Goal: Transaction & Acquisition: Purchase product/service

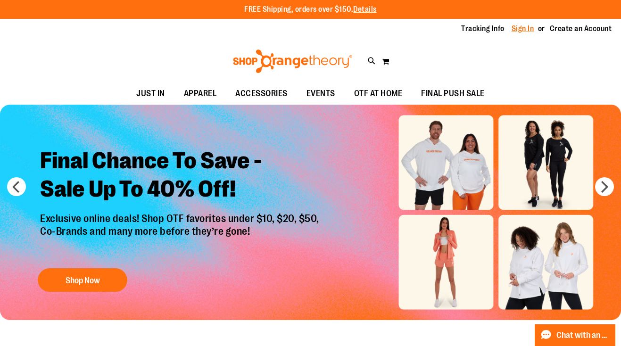
click at [521, 33] on link "Sign In" at bounding box center [523, 29] width 23 height 10
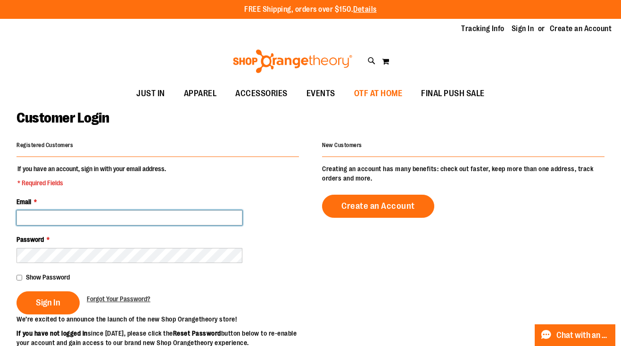
type input "**********"
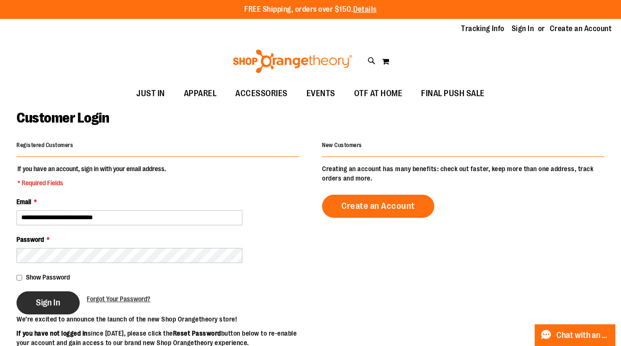
click at [54, 306] on span "Sign In" at bounding box center [48, 303] width 25 height 10
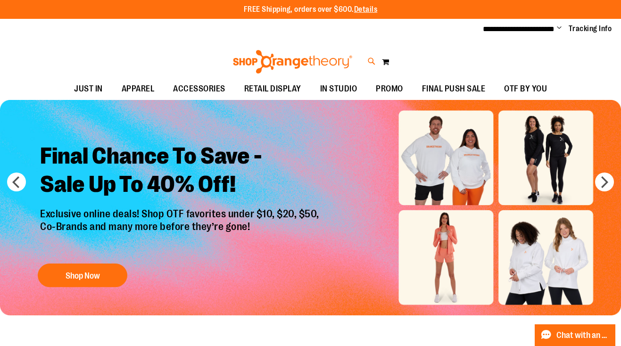
click at [369, 60] on icon at bounding box center [372, 61] width 8 height 11
click at [171, 109] on span "Nike Unisex Dri-FIT UV Crewneck" at bounding box center [176, 108] width 96 height 8
type input "**********"
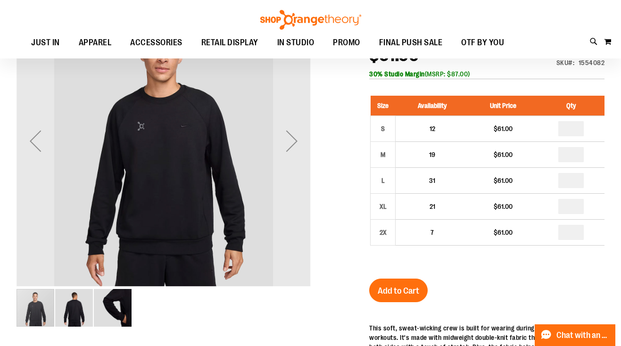
scroll to position [145, 0]
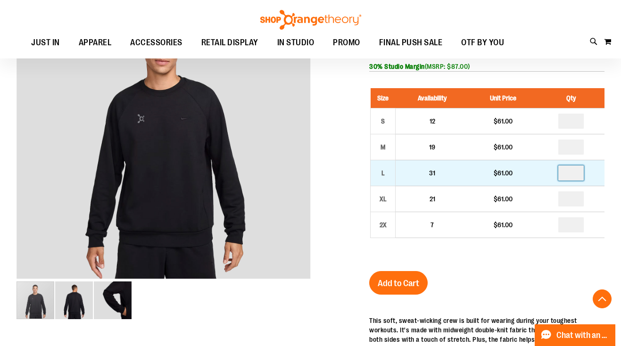
click at [576, 175] on input "number" at bounding box center [571, 173] width 25 height 15
type input "*"
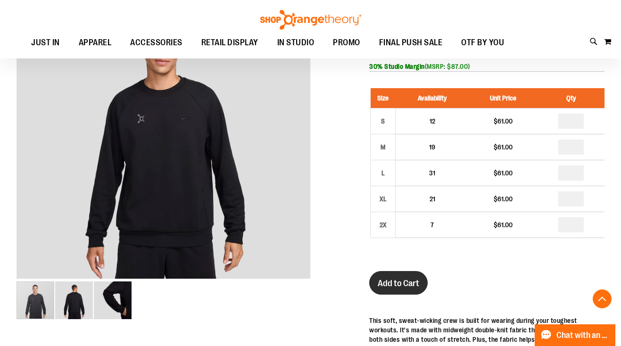
click at [393, 287] on span "Add to Cart" at bounding box center [399, 283] width 42 height 10
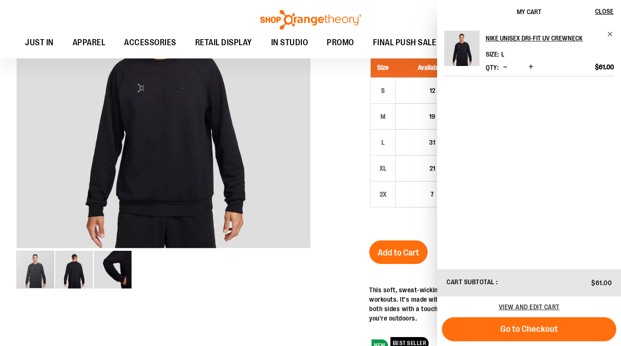
scroll to position [174, 0]
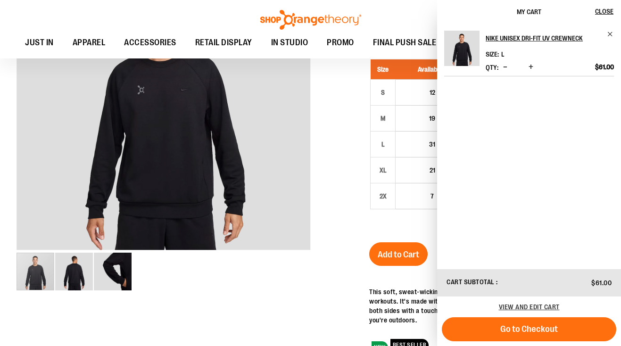
click at [343, 149] on div at bounding box center [311, 271] width 588 height 627
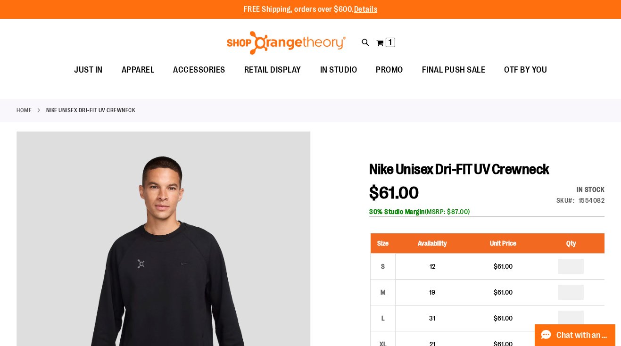
scroll to position [0, 0]
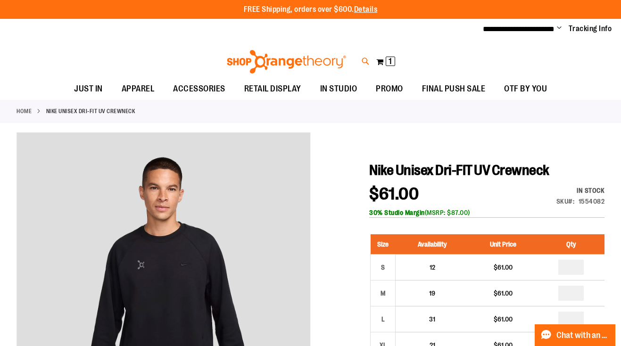
click at [366, 60] on icon at bounding box center [366, 61] width 8 height 11
click at [281, 58] on input "**********" at bounding box center [310, 53] width 491 height 31
type input "**********"
click at [540, 54] on button "submit" at bounding box center [540, 54] width 28 height 28
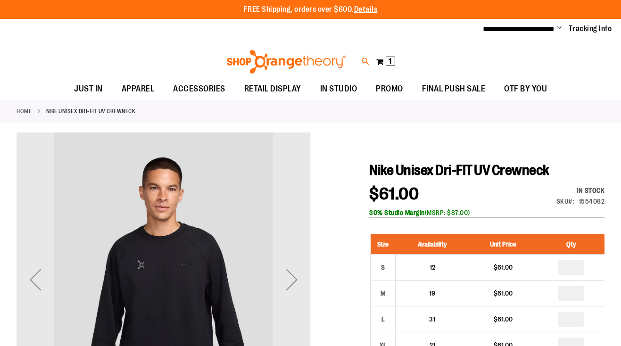
click at [363, 58] on icon at bounding box center [366, 61] width 8 height 11
type input "****"
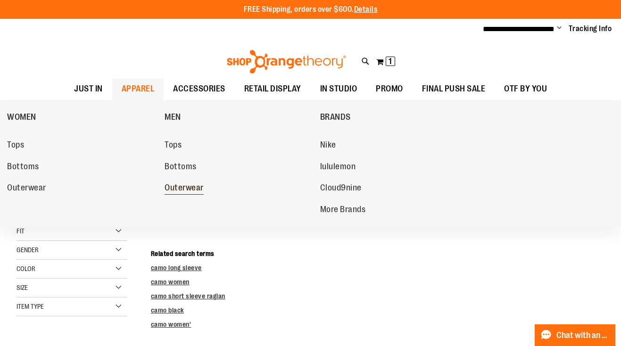
click at [188, 187] on span "Outerwear" at bounding box center [184, 189] width 39 height 12
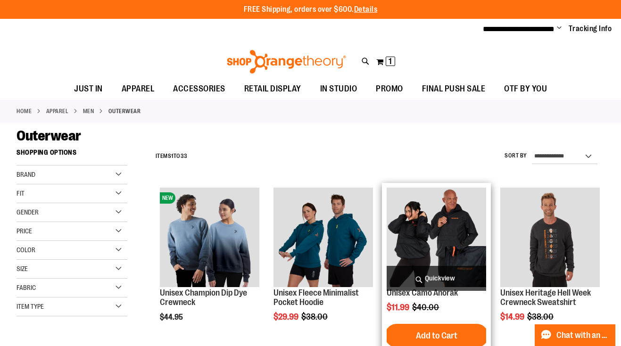
click at [446, 240] on img "product" at bounding box center [437, 238] width 100 height 100
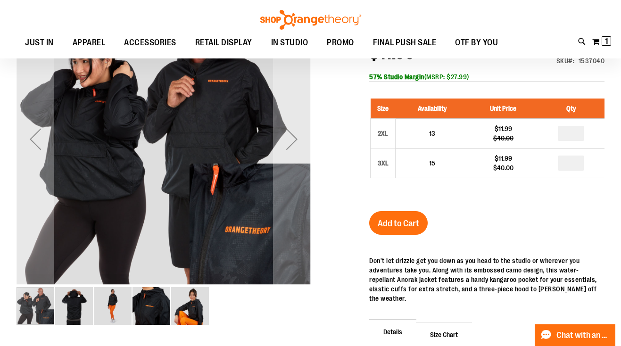
scroll to position [37, 0]
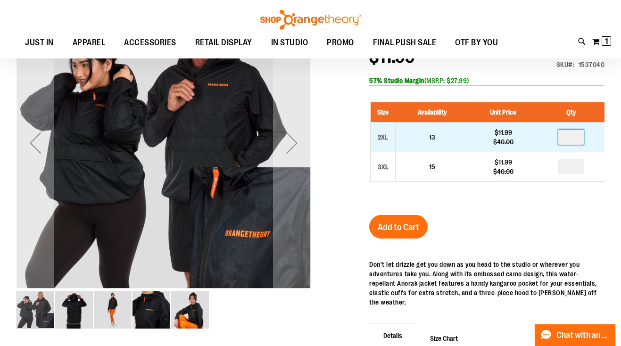
click at [572, 142] on input "number" at bounding box center [571, 137] width 25 height 15
type input "*"
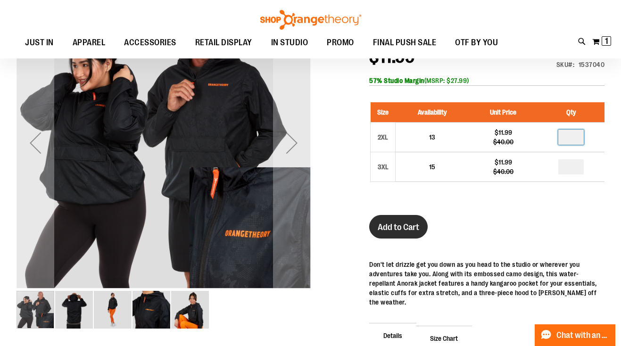
click at [405, 225] on span "Add to Cart" at bounding box center [399, 227] width 42 height 10
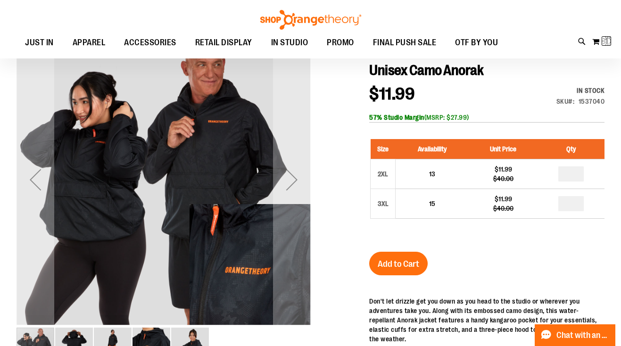
scroll to position [0, 0]
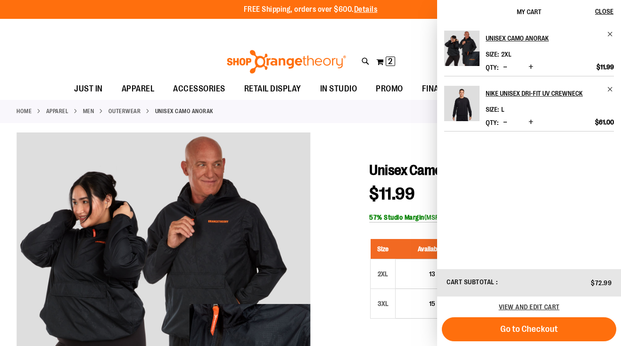
click at [176, 63] on div "Toggle Nav Search Popular Suggestions Advanced Search" at bounding box center [310, 59] width 621 height 38
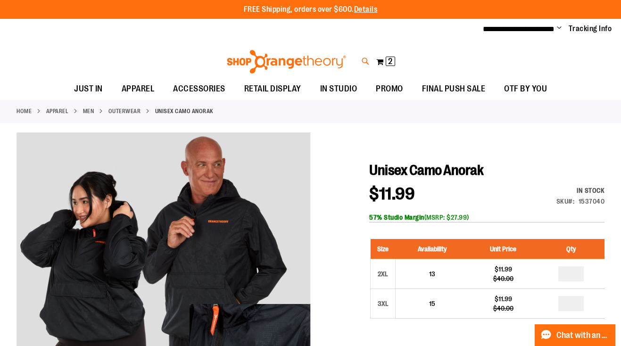
click at [364, 59] on icon at bounding box center [366, 61] width 8 height 11
type input "********"
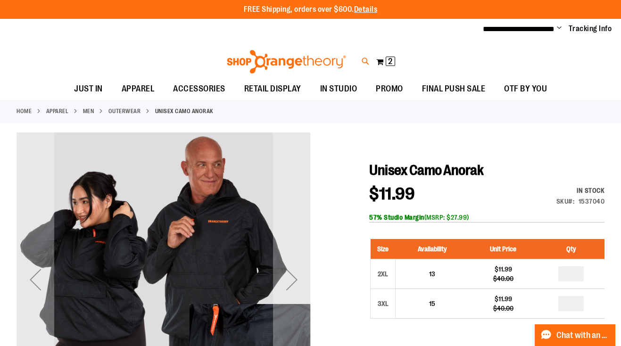
click at [365, 60] on icon at bounding box center [366, 61] width 8 height 11
type input "****"
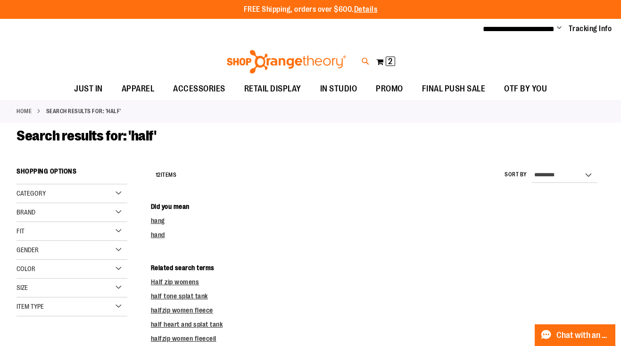
click at [364, 59] on icon at bounding box center [366, 61] width 8 height 11
type input "****"
type input "**********"
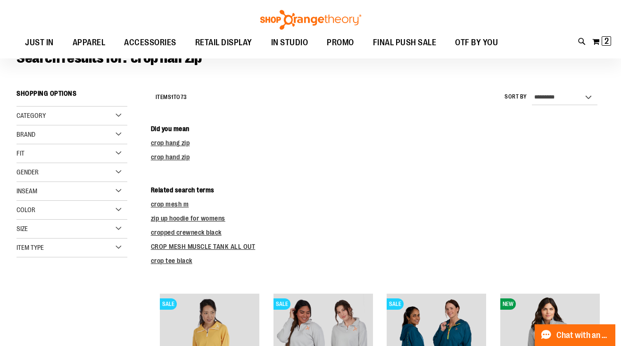
scroll to position [80, 0]
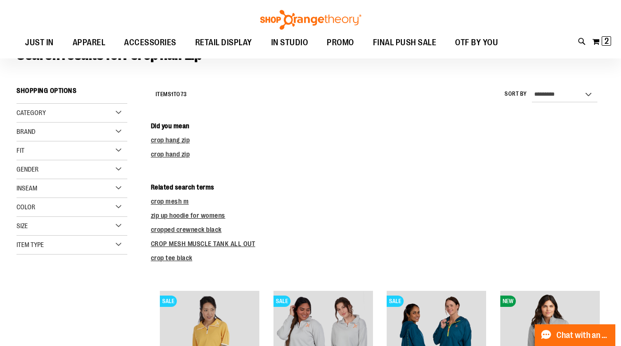
click at [576, 39] on div "**********" at bounding box center [310, 29] width 621 height 58
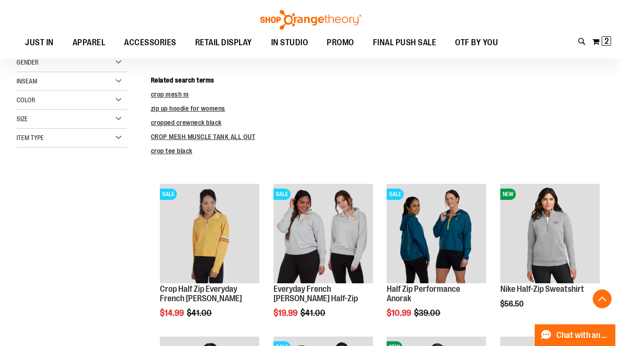
scroll to position [188, 0]
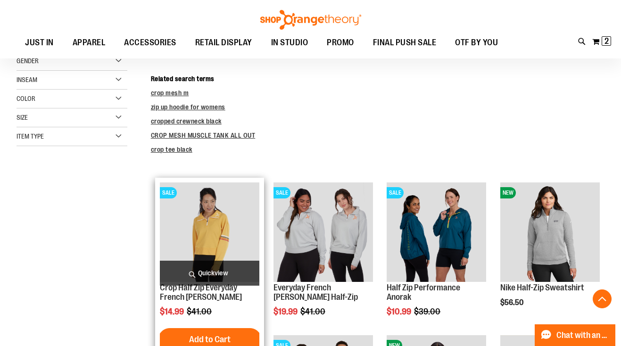
click at [192, 250] on img "product" at bounding box center [210, 233] width 100 height 100
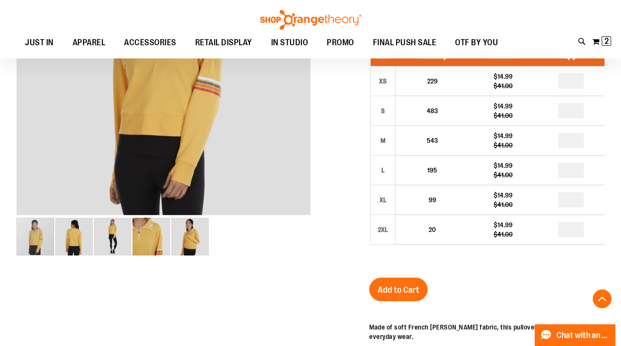
scroll to position [211, 0]
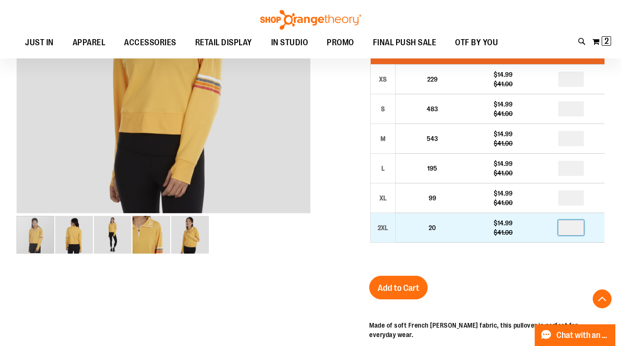
click at [577, 226] on input "number" at bounding box center [571, 227] width 25 height 15
type input "*"
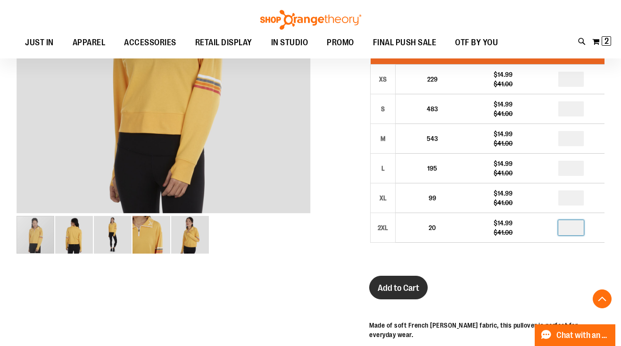
click at [397, 289] on span "Add to Cart" at bounding box center [399, 288] width 42 height 10
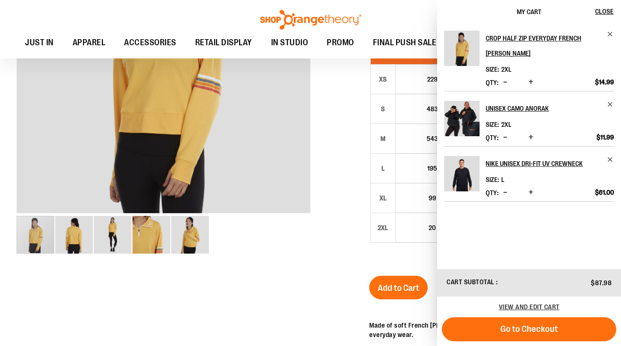
click at [335, 159] on div at bounding box center [311, 223] width 588 height 604
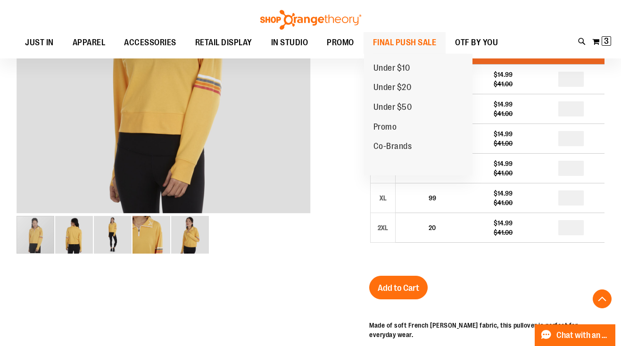
click at [393, 45] on span "FINAL PUSH SALE" at bounding box center [405, 42] width 64 height 21
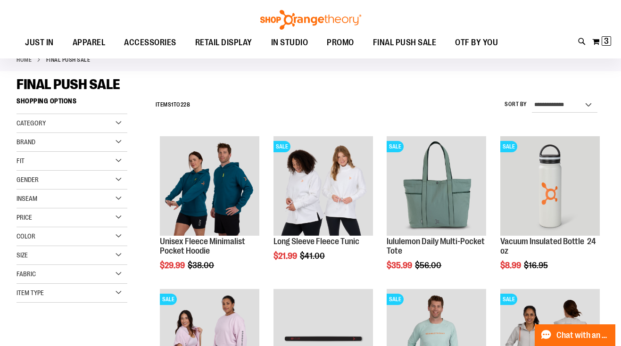
scroll to position [50, 0]
click at [119, 236] on div "Color" at bounding box center [72, 237] width 111 height 19
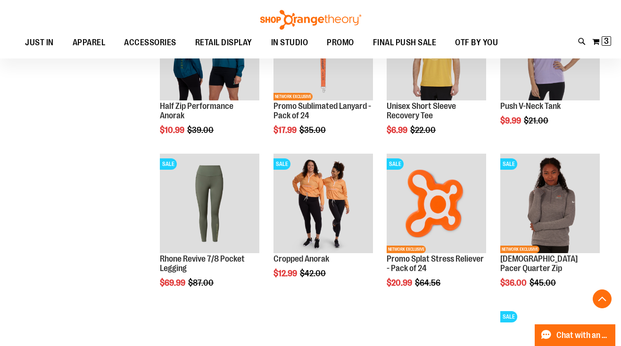
scroll to position [677, 0]
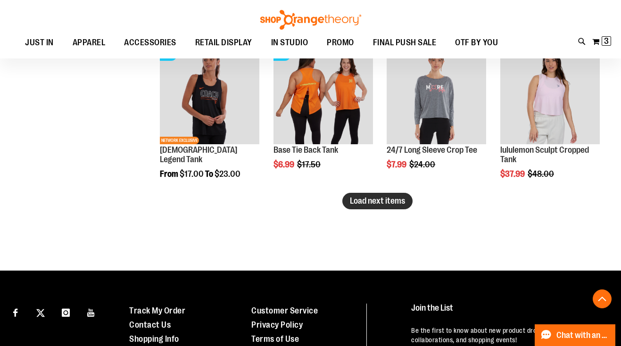
scroll to position [1365, 0]
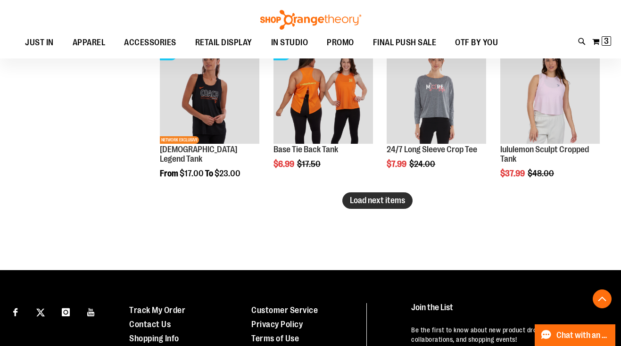
click at [367, 200] on span "Load next items" at bounding box center [377, 200] width 55 height 9
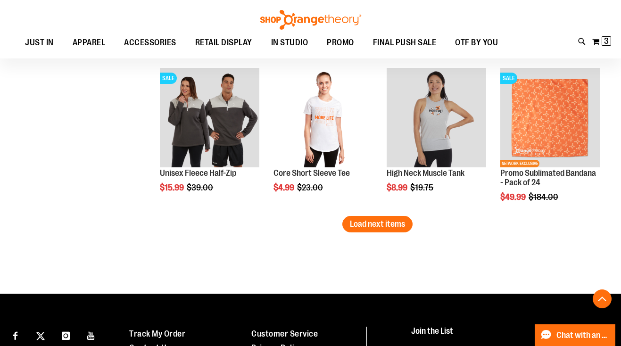
scroll to position [1803, 0]
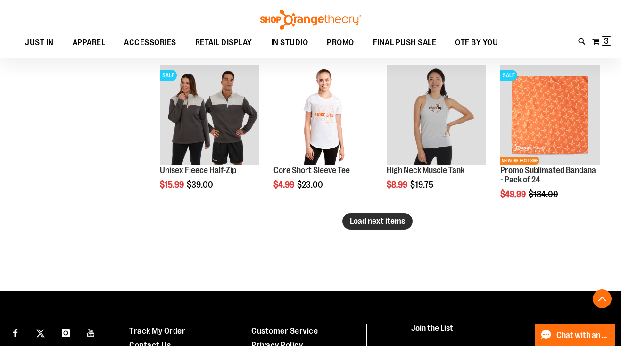
click at [373, 226] on span "Load next items" at bounding box center [377, 221] width 55 height 9
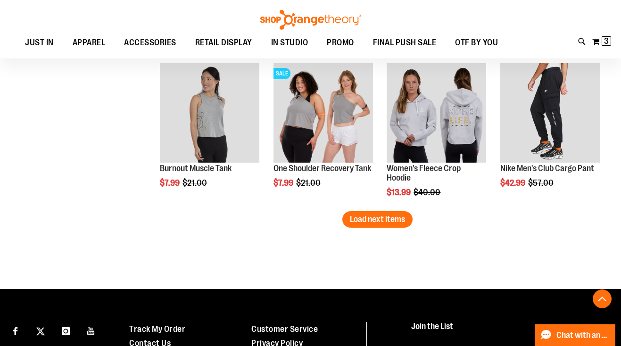
scroll to position [2266, 0]
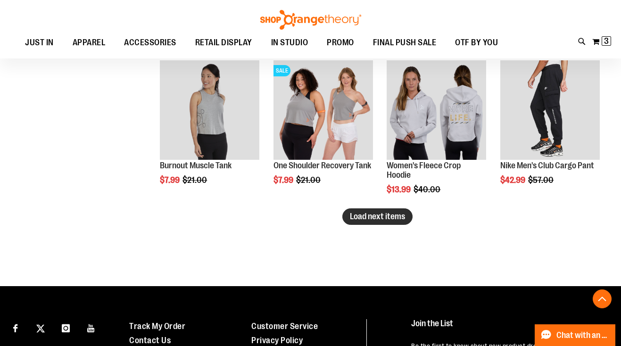
click at [374, 215] on span "Load next items" at bounding box center [377, 216] width 55 height 9
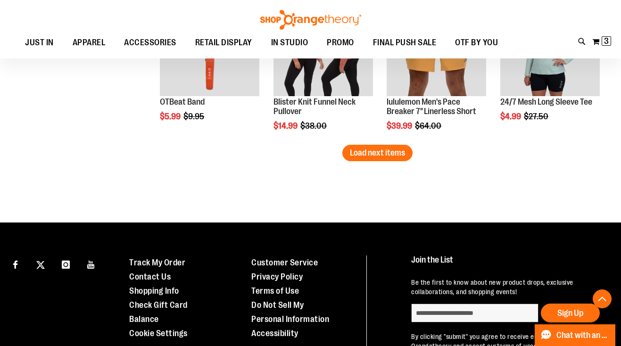
scroll to position [2790, 0]
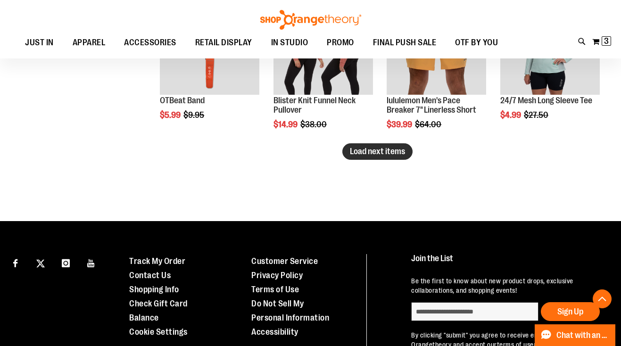
click at [390, 156] on span "Load next items" at bounding box center [377, 151] width 55 height 9
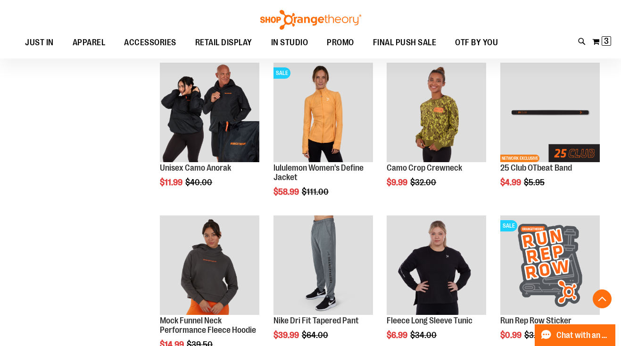
scroll to position [2839, 0]
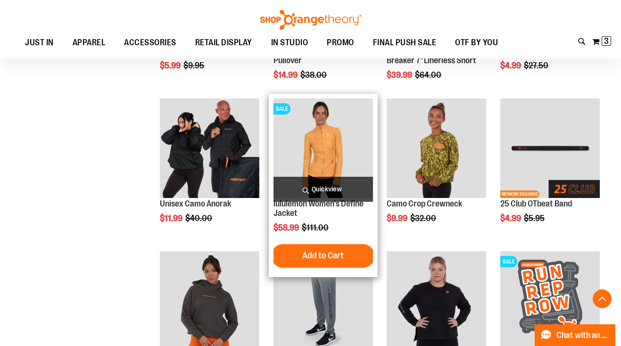
click at [332, 192] on span "Quickview" at bounding box center [324, 189] width 100 height 25
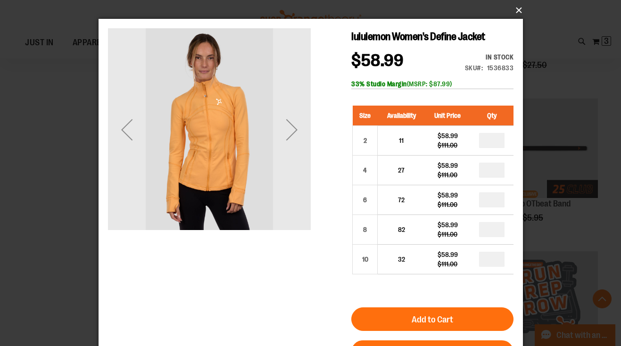
scroll to position [0, 0]
click at [518, 9] on button "×" at bounding box center [313, 10] width 425 height 21
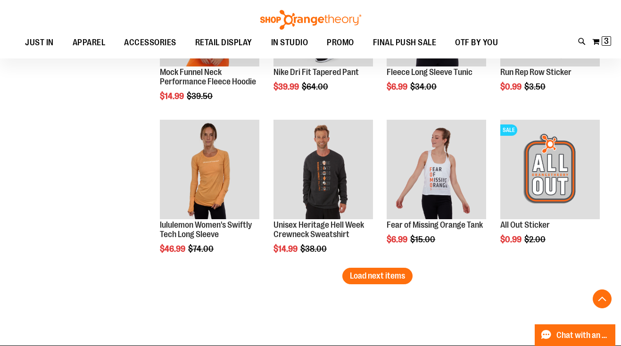
scroll to position [3197, 0]
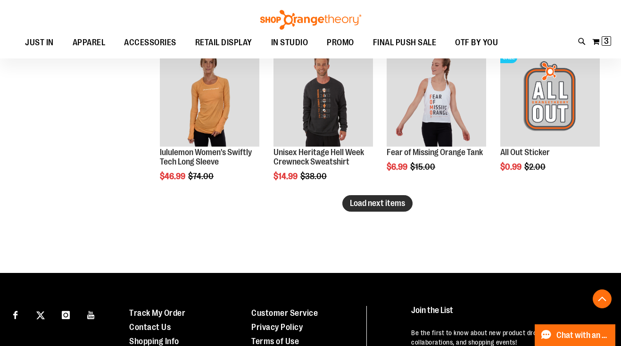
click at [370, 200] on span "Load next items" at bounding box center [377, 203] width 55 height 9
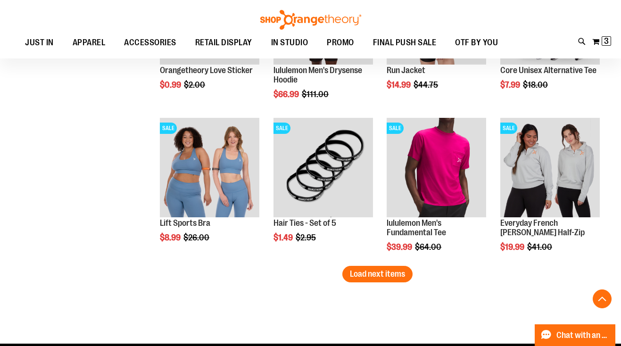
scroll to position [3603, 0]
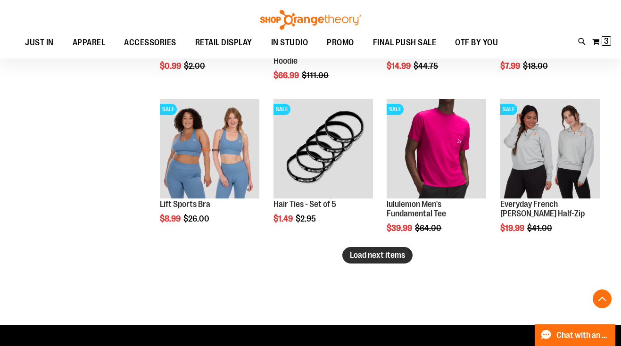
click at [390, 254] on span "Load next items" at bounding box center [377, 254] width 55 height 9
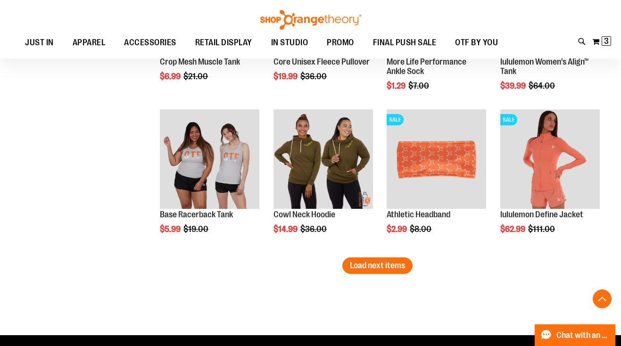
scroll to position [4052, 0]
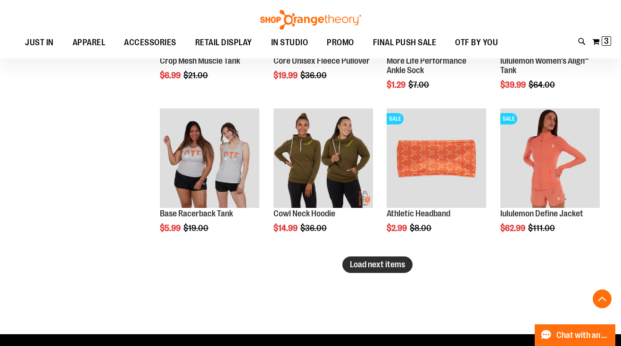
click at [351, 268] on span "Load next items" at bounding box center [377, 264] width 55 height 9
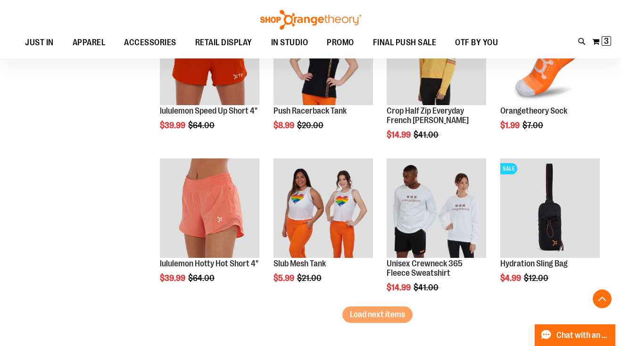
scroll to position [4474, 0]
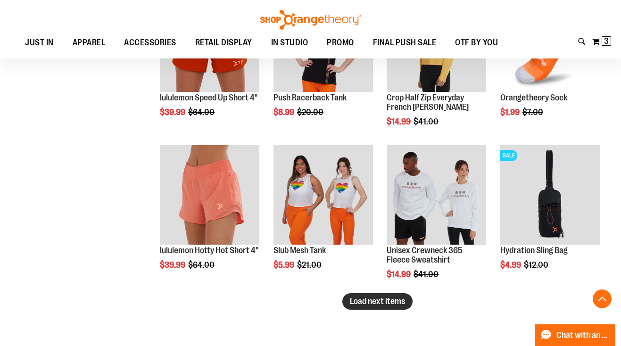
click at [359, 304] on span "Load next items" at bounding box center [377, 301] width 55 height 9
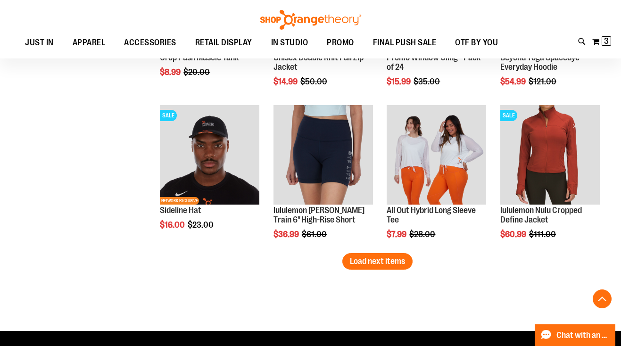
scroll to position [4975, 0]
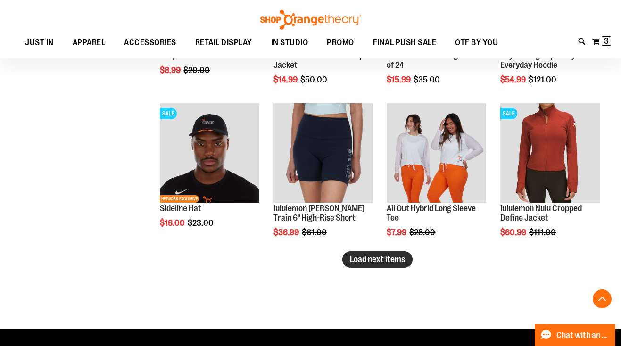
click at [365, 259] on span "Load next items" at bounding box center [377, 259] width 55 height 9
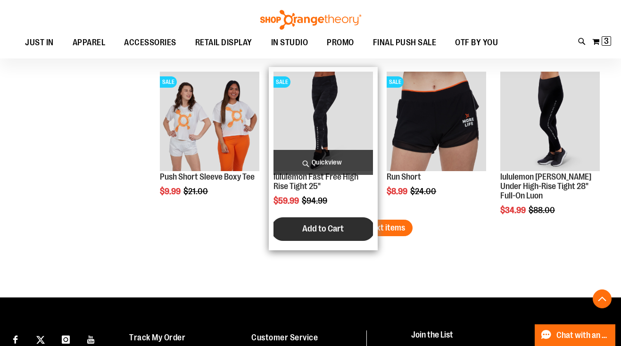
scroll to position [5465, 0]
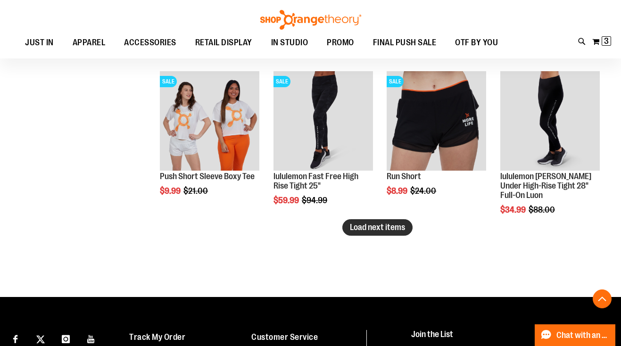
click at [385, 232] on span "Load next items" at bounding box center [377, 227] width 55 height 9
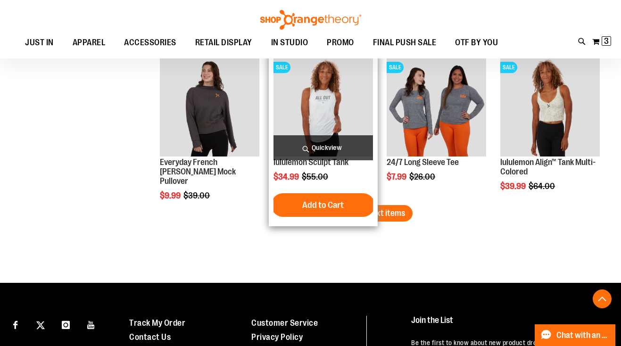
scroll to position [5952, 0]
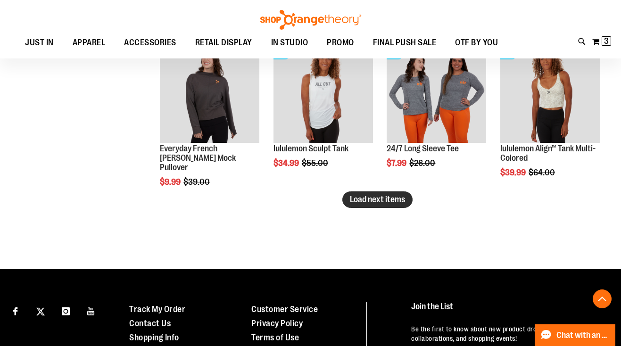
click at [362, 200] on span "Load next items" at bounding box center [377, 199] width 55 height 9
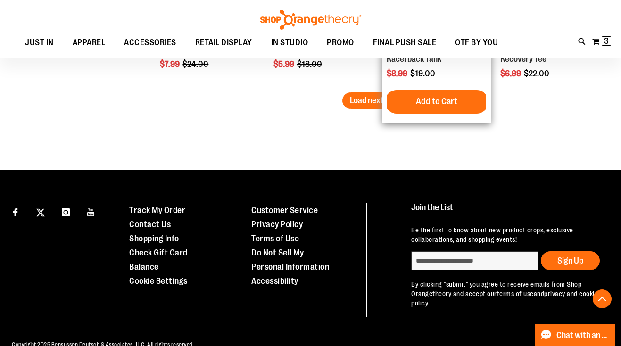
scroll to position [6510, 0]
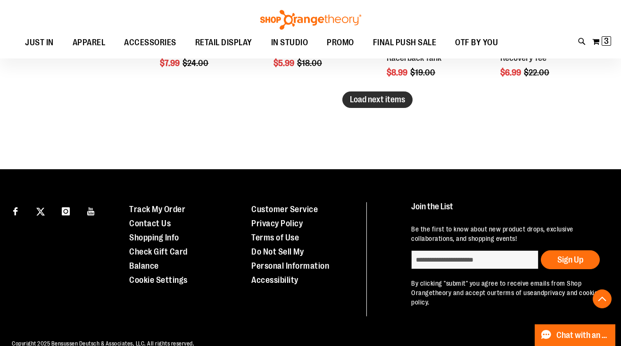
click at [362, 100] on span "Load next items" at bounding box center [377, 99] width 55 height 9
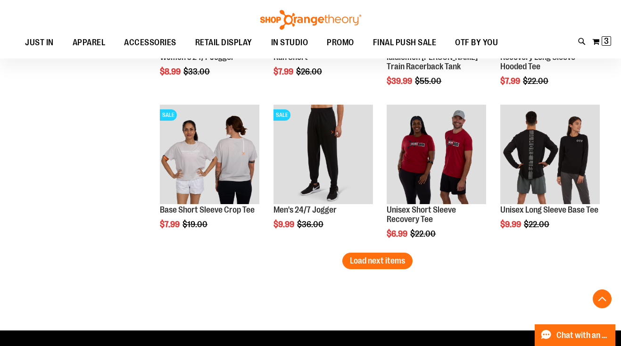
scroll to position [6812, 0]
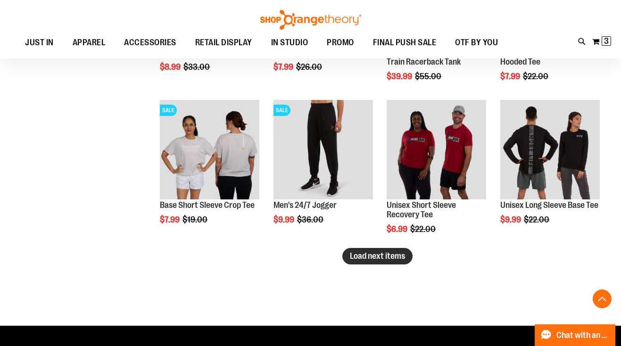
click at [370, 256] on span "Load next items" at bounding box center [377, 255] width 55 height 9
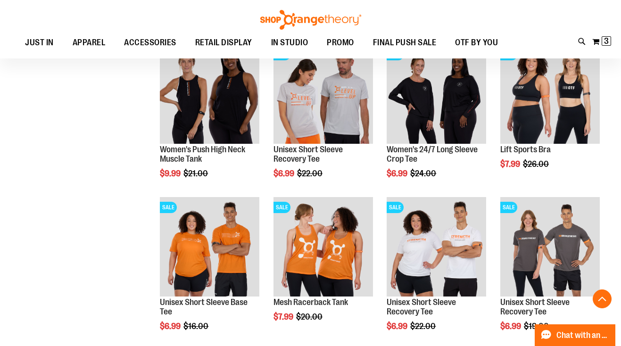
scroll to position [7037, 0]
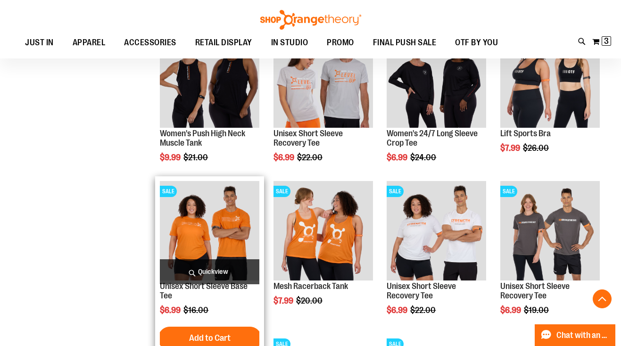
click at [194, 234] on img "product" at bounding box center [210, 231] width 100 height 100
click at [214, 272] on span "Quickview" at bounding box center [210, 271] width 100 height 25
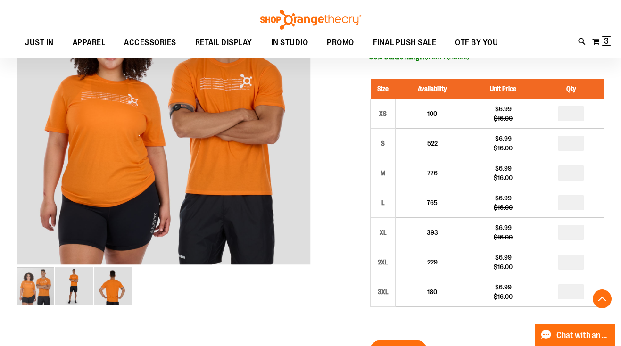
scroll to position [162, 0]
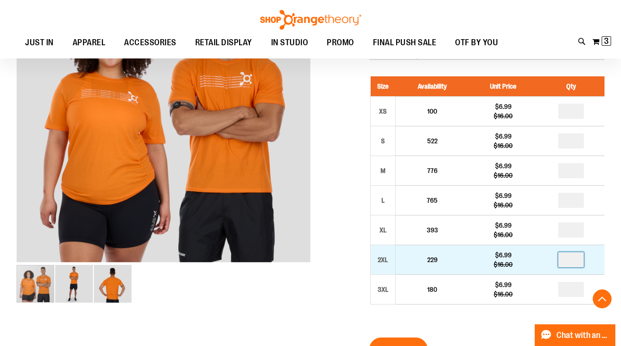
click at [575, 261] on input "number" at bounding box center [571, 259] width 25 height 15
type input "*"
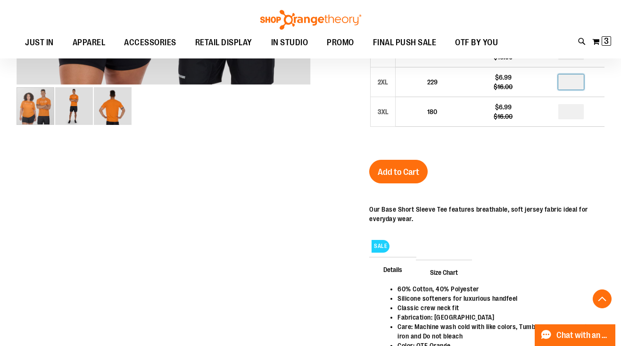
scroll to position [345, 0]
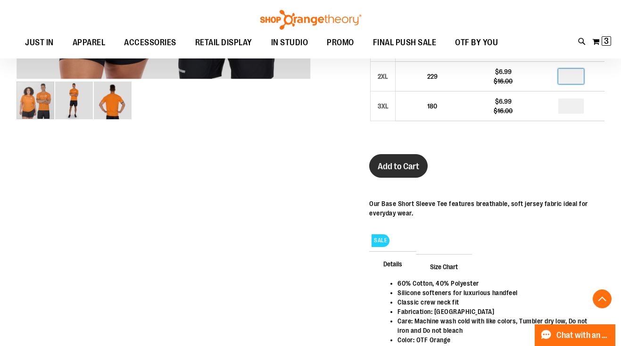
click at [399, 161] on span "Add to Cart" at bounding box center [399, 166] width 42 height 10
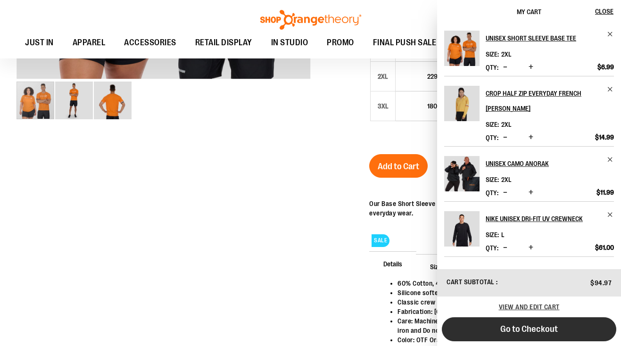
click at [494, 328] on button "Go to Checkout" at bounding box center [529, 329] width 175 height 24
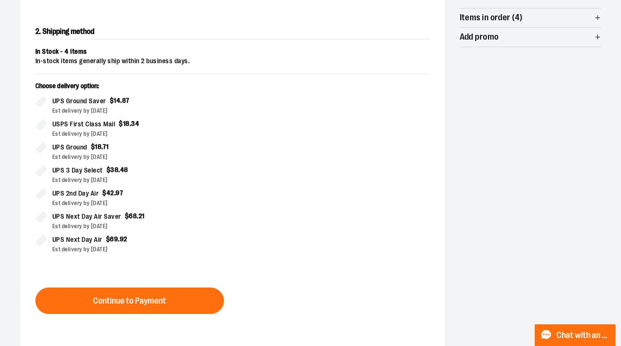
scroll to position [193, 0]
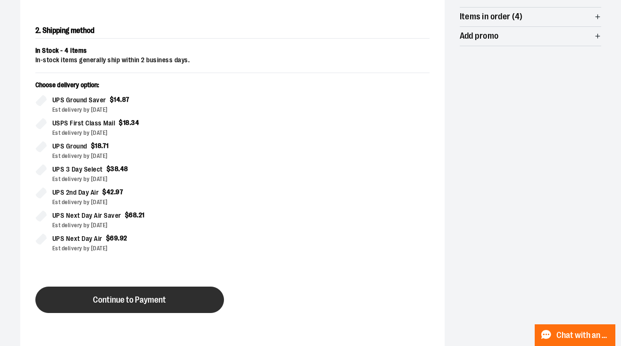
click at [127, 306] on button "Continue to Payment" at bounding box center [129, 300] width 189 height 26
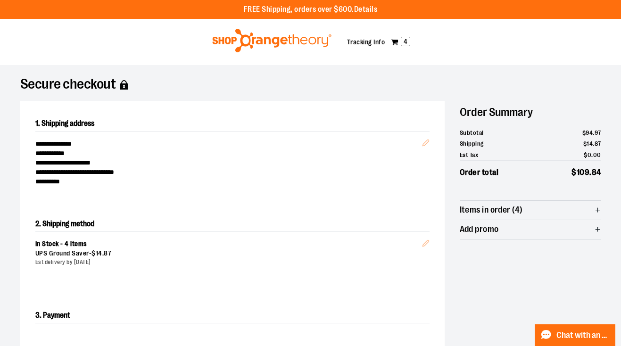
scroll to position [0, 0]
click at [425, 144] on icon "Edit" at bounding box center [426, 143] width 8 height 8
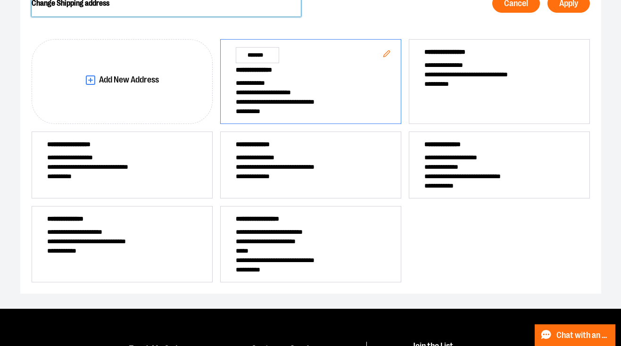
scroll to position [124, 0]
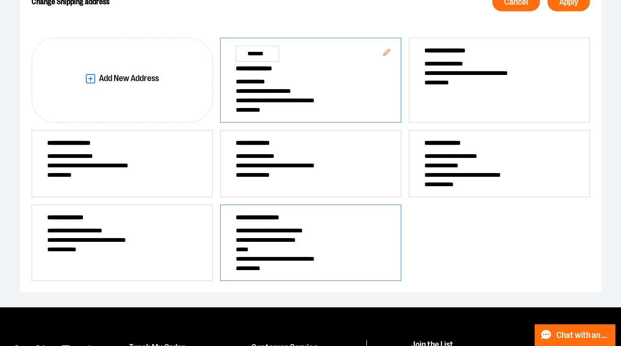
click at [302, 245] on span "*****" at bounding box center [311, 249] width 150 height 9
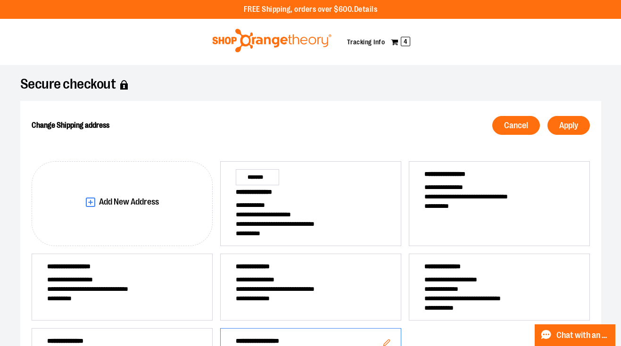
scroll to position [0, 0]
click at [570, 122] on span "Apply" at bounding box center [568, 125] width 19 height 9
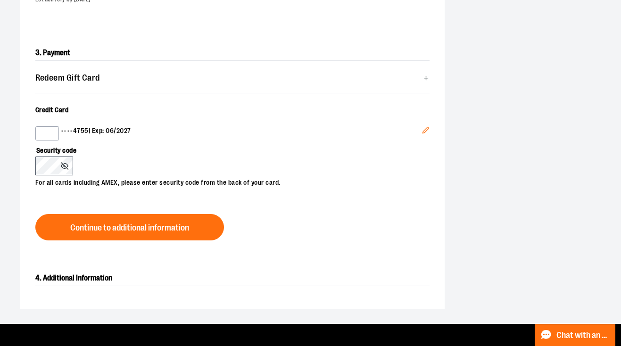
scroll to position [273, 0]
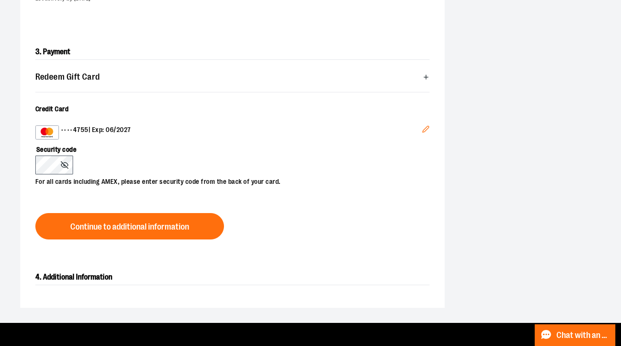
click at [426, 128] on icon "Edit" at bounding box center [426, 129] width 8 height 8
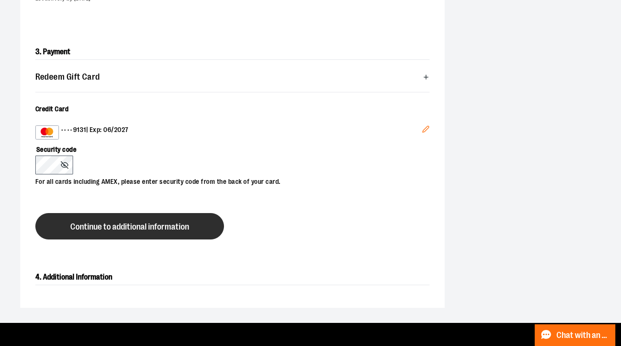
click at [105, 225] on span "Continue to additional information" at bounding box center [129, 227] width 119 height 9
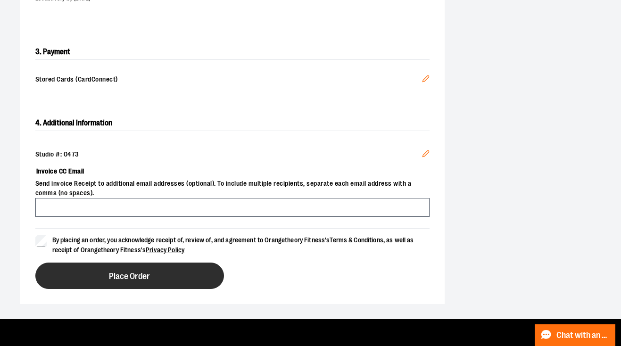
click at [120, 278] on span "Place Order" at bounding box center [129, 276] width 41 height 9
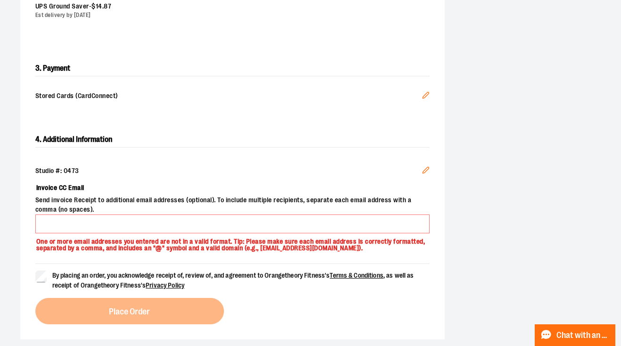
scroll to position [294, 0]
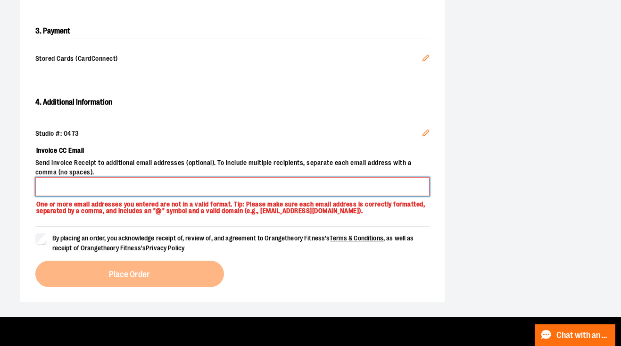
click at [84, 191] on input "Invoice CC Email" at bounding box center [232, 186] width 394 height 19
type input "**********"
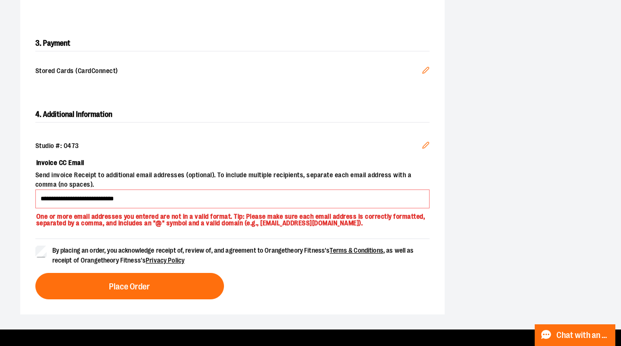
scroll to position [325, 0]
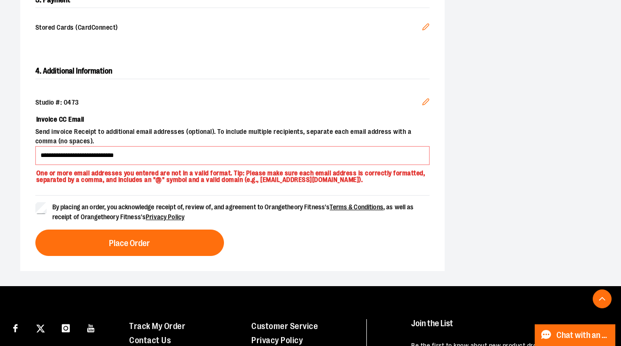
click at [425, 25] on icon "Edit" at bounding box center [426, 27] width 8 height 8
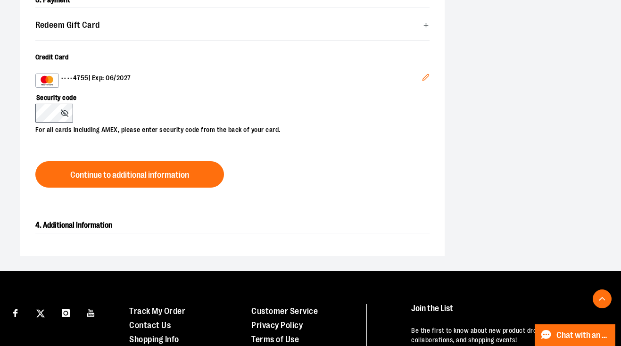
click at [425, 75] on icon "Edit" at bounding box center [426, 78] width 8 height 8
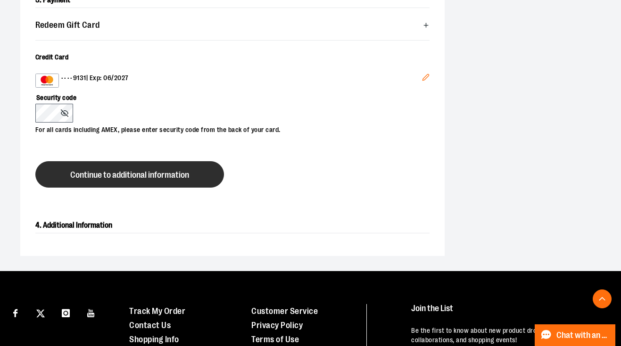
click at [99, 177] on span "Continue to additional information" at bounding box center [129, 175] width 119 height 9
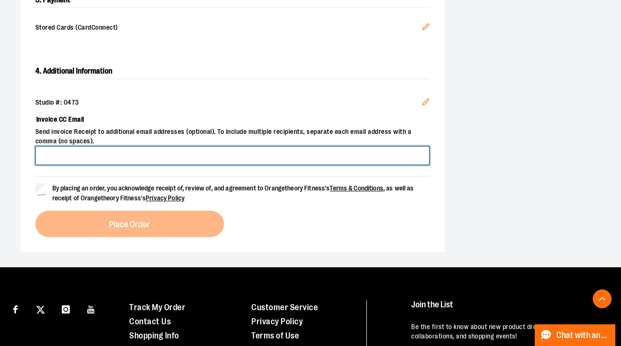
click at [99, 157] on input "Invoice CC Email" at bounding box center [232, 155] width 394 height 19
type input "**********"
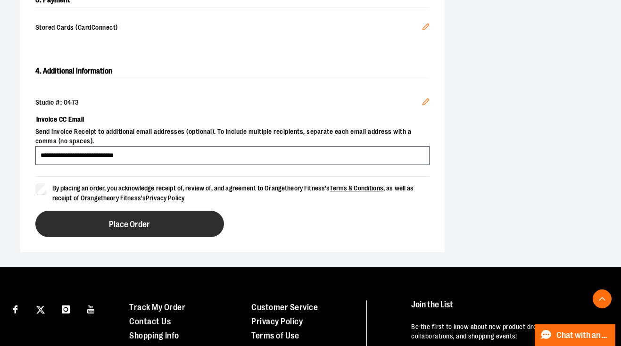
click at [93, 219] on button "Place Order" at bounding box center [129, 224] width 189 height 26
